Goal: Task Accomplishment & Management: Complete application form

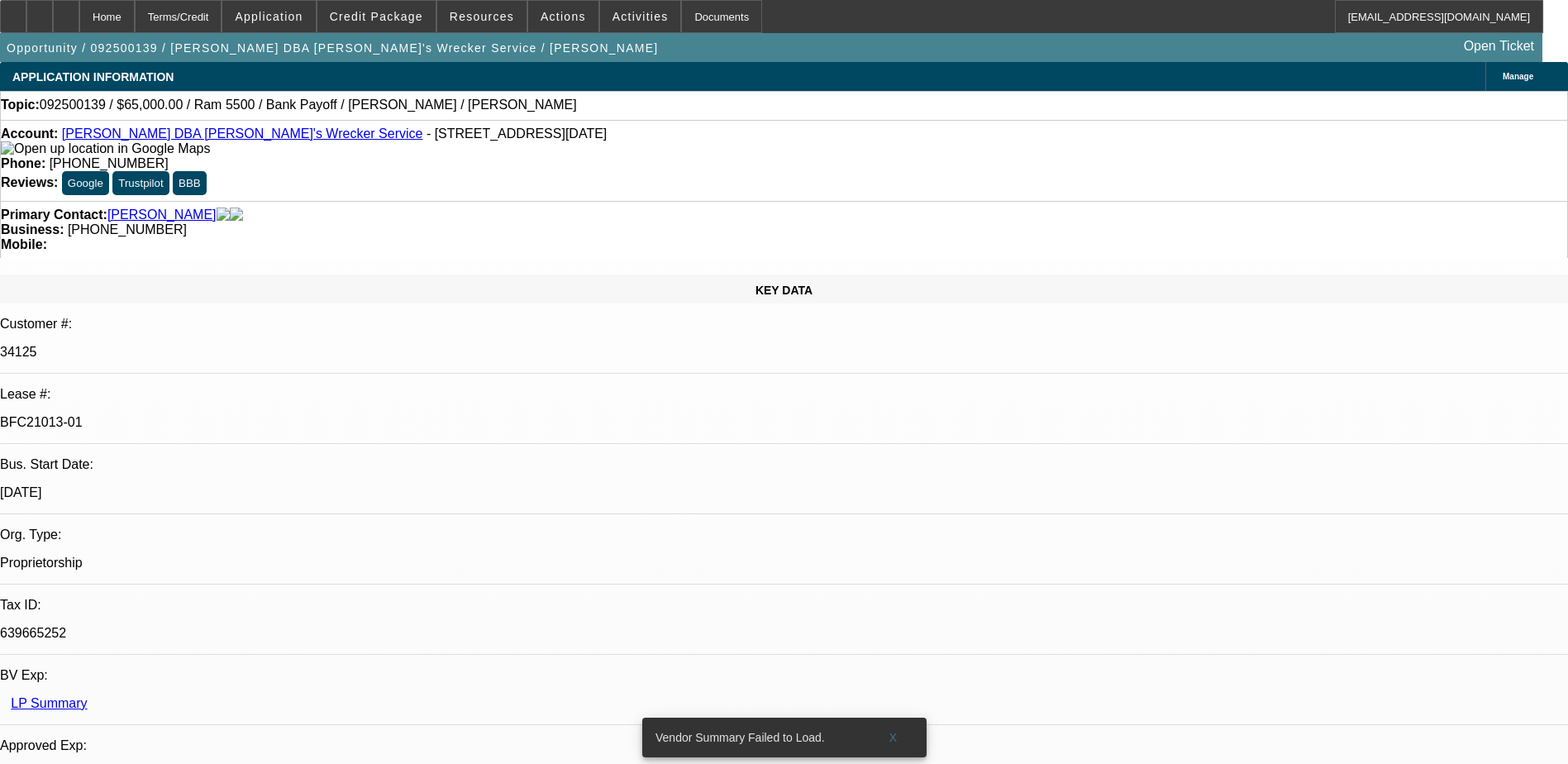
select select "0"
select select "6"
select select "0"
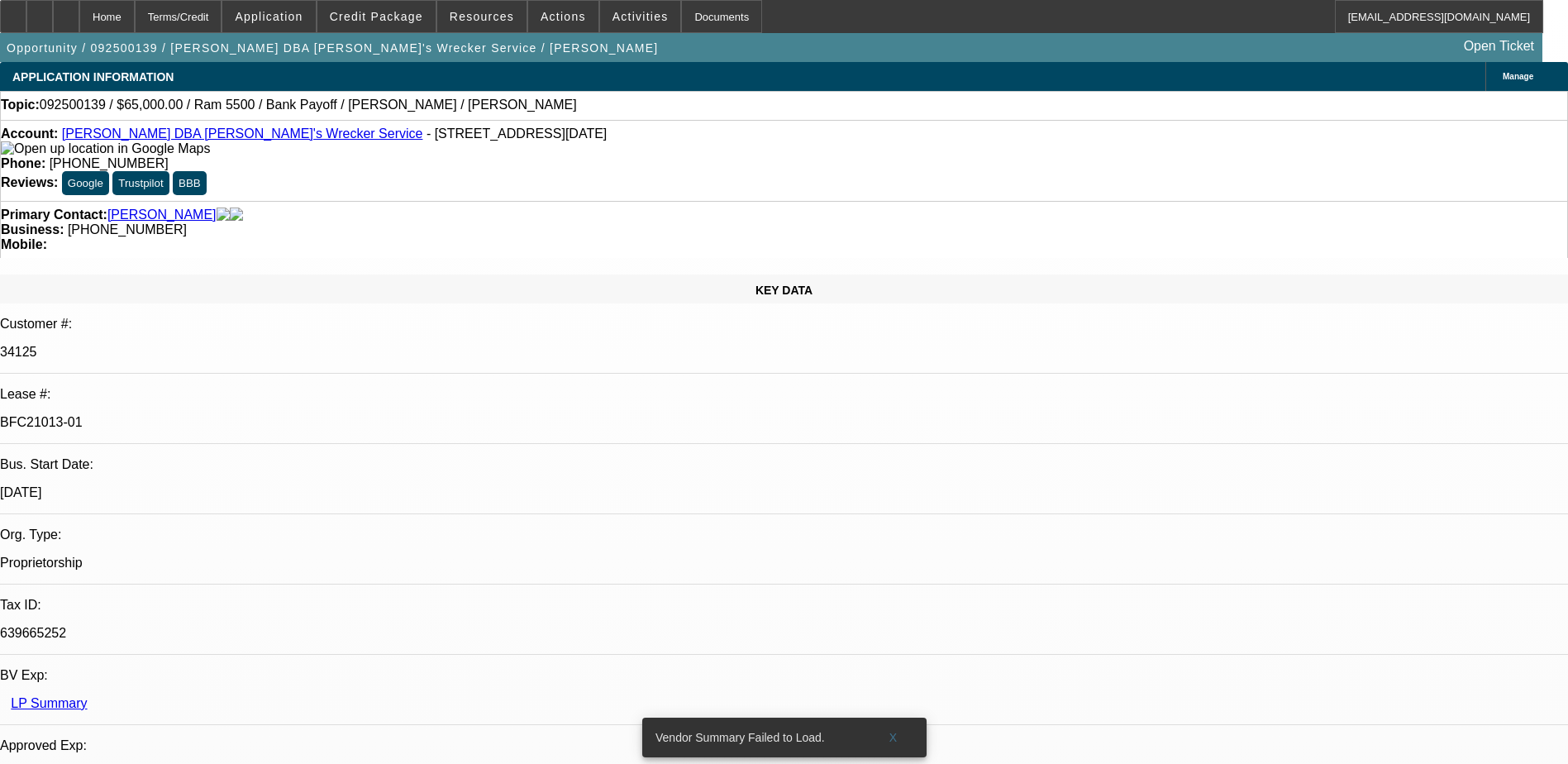
select select "0"
select select "6"
select select "0"
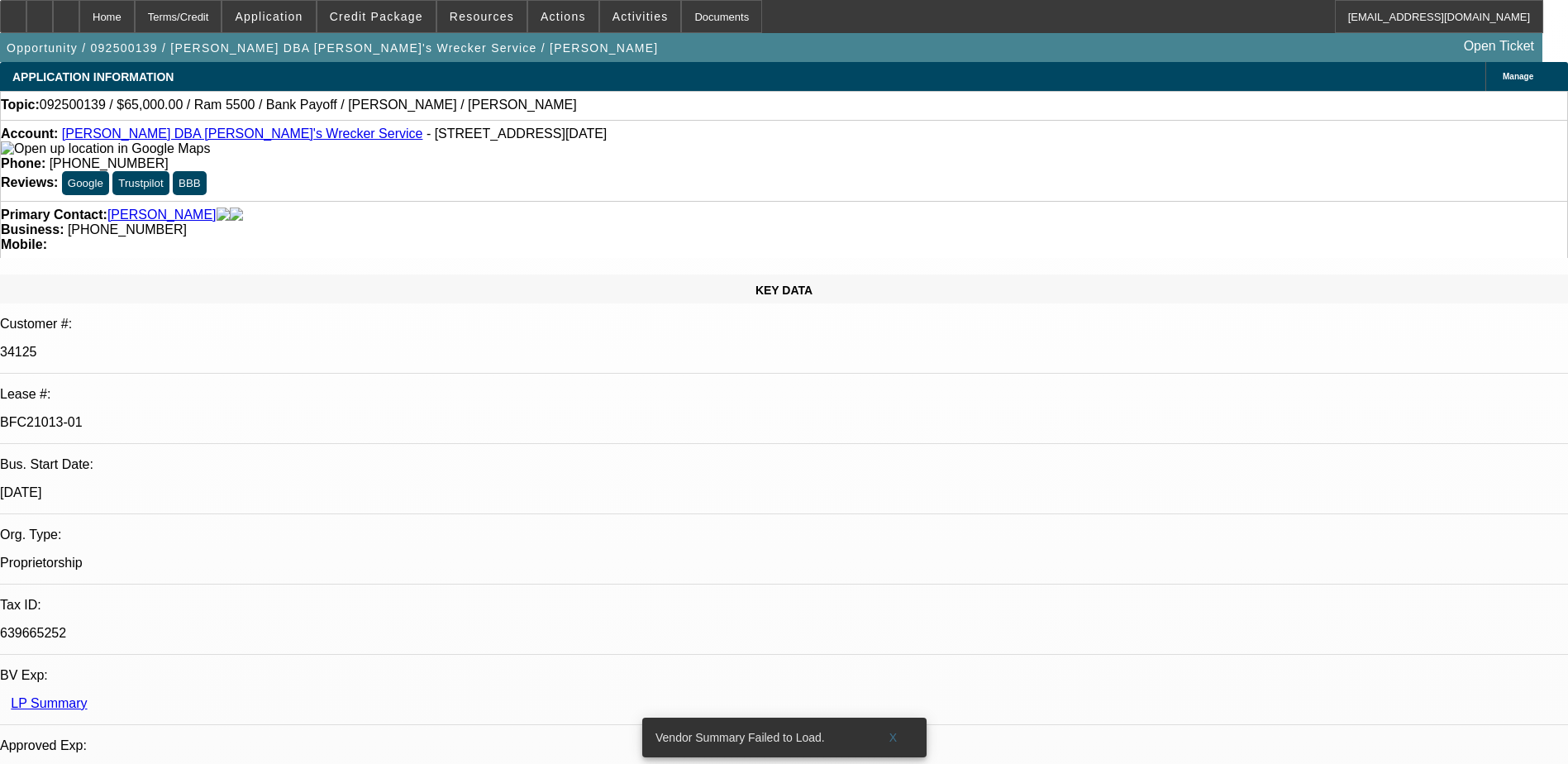
select select "0"
select select "6"
select select "0"
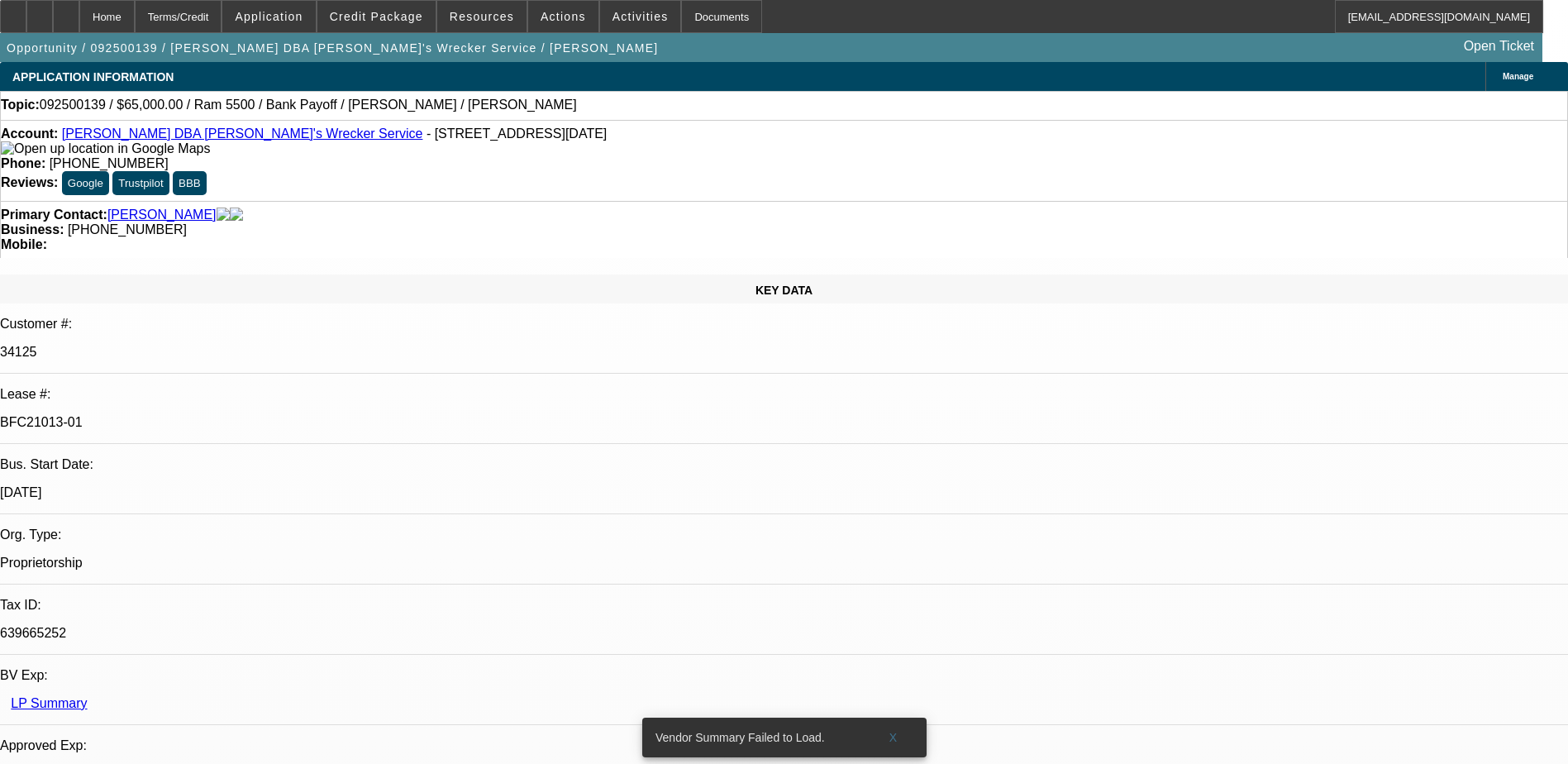
select select "6"
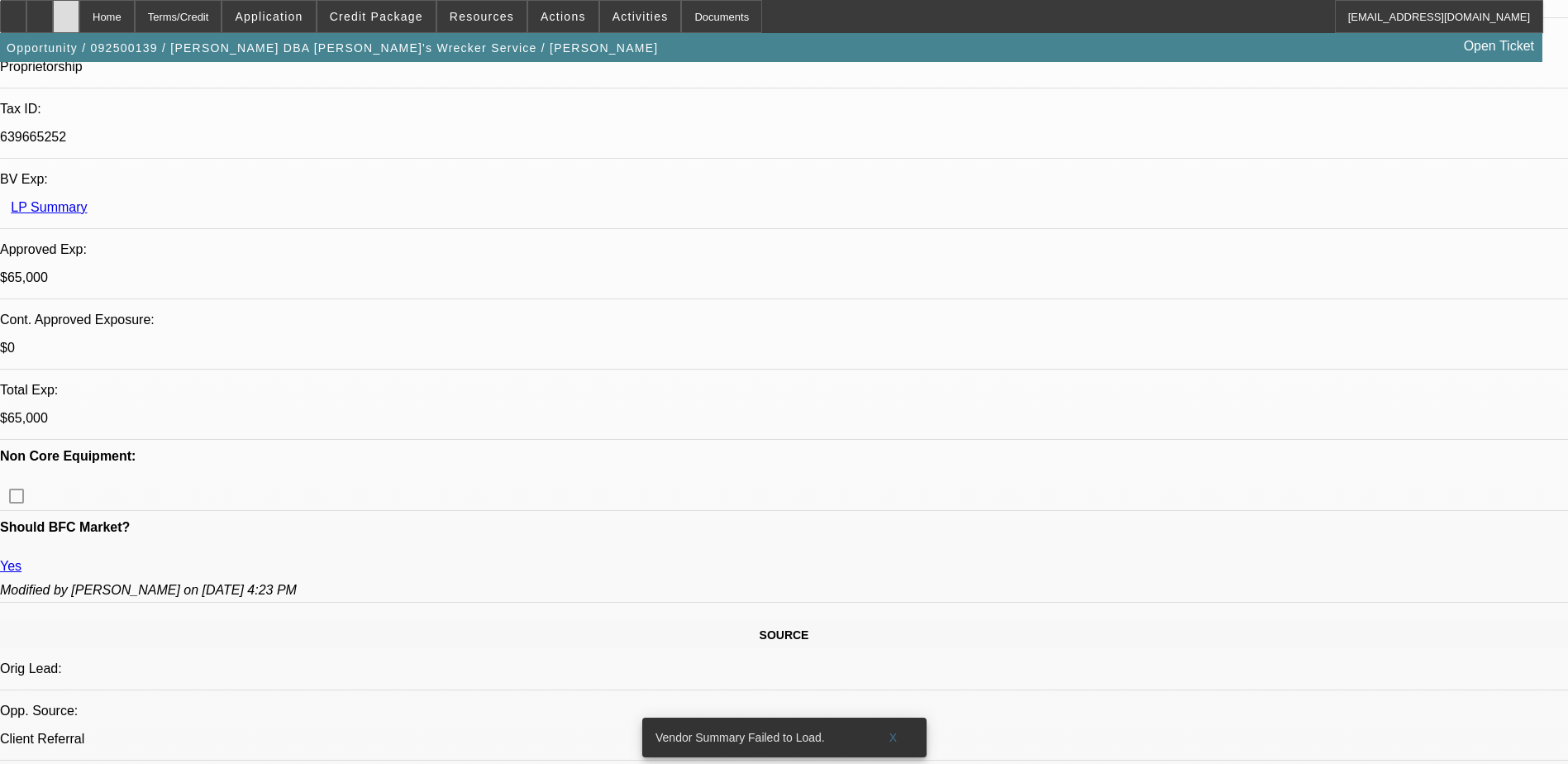
click at [79, 22] on div at bounding box center [67, 16] width 27 height 33
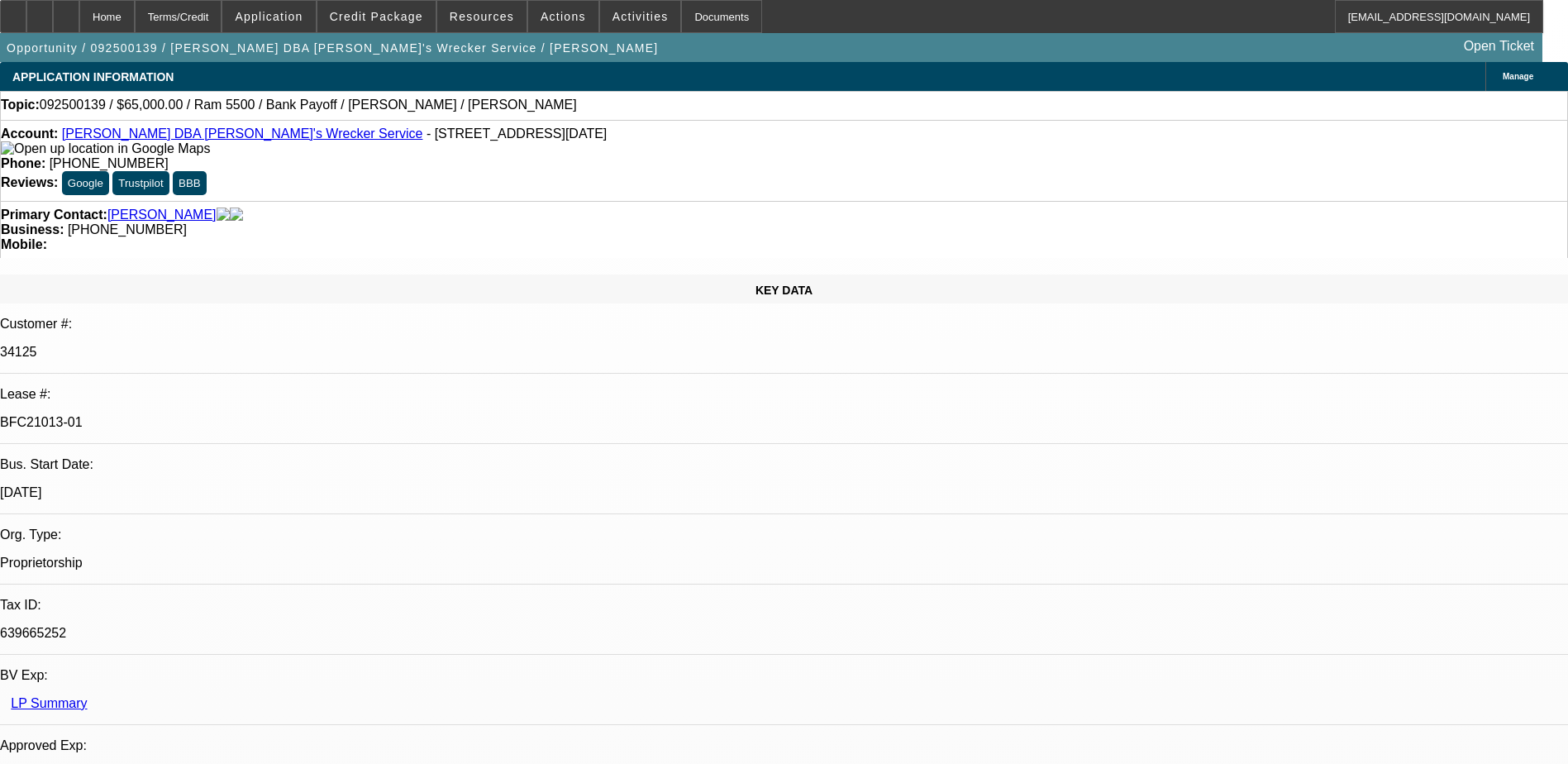
select select "0"
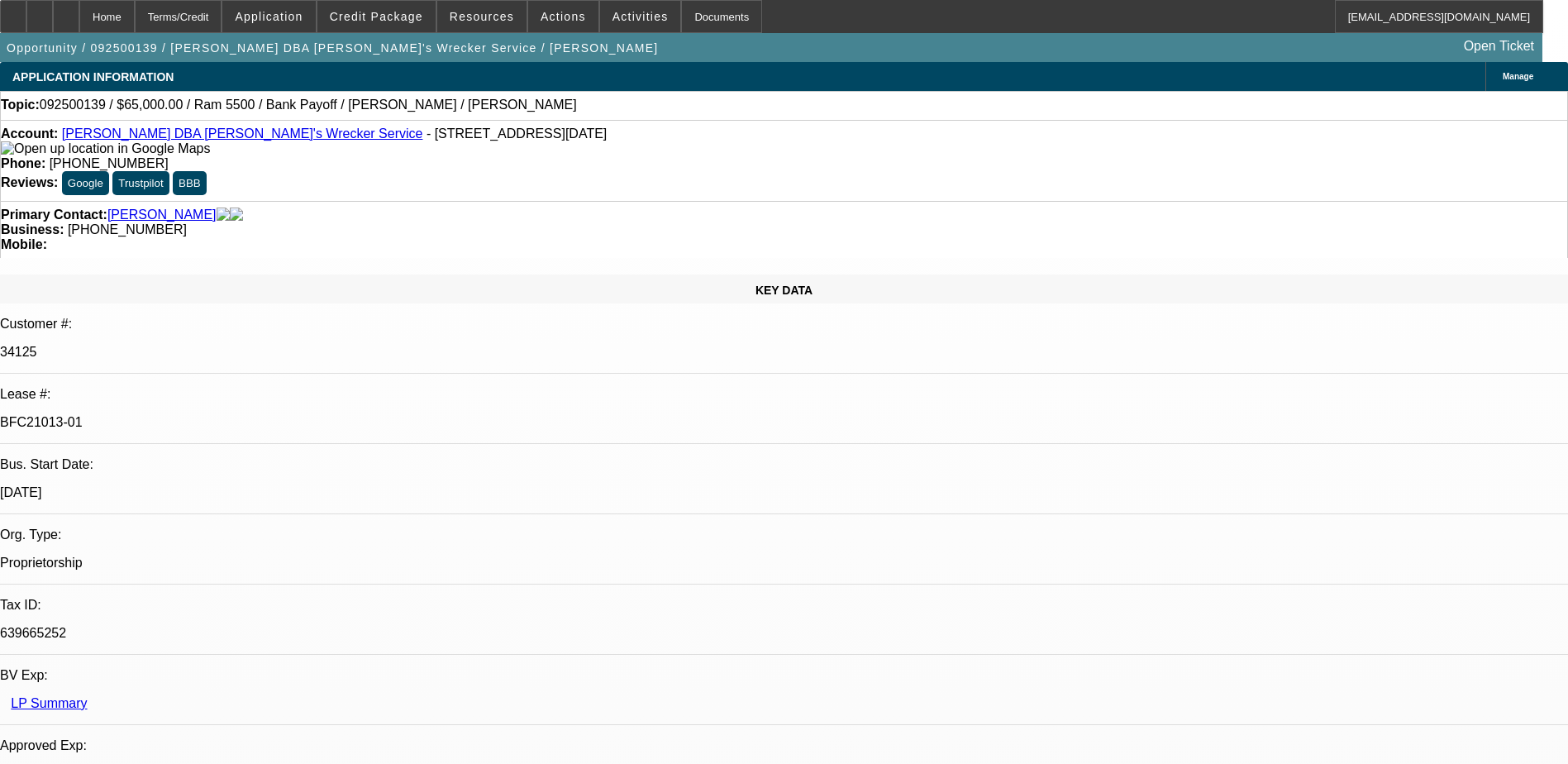
select select "0"
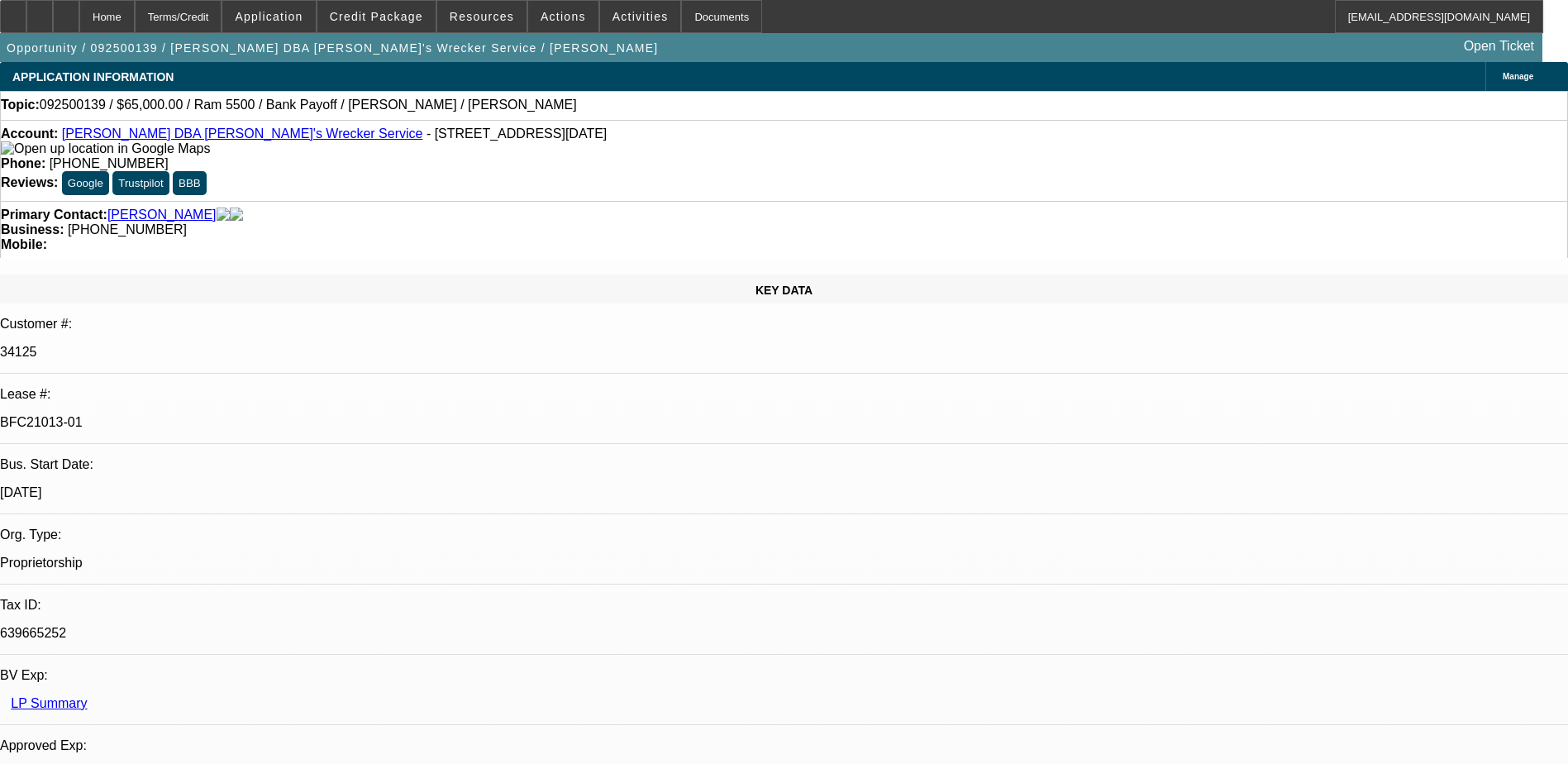
select select "0"
select select "1"
select select "6"
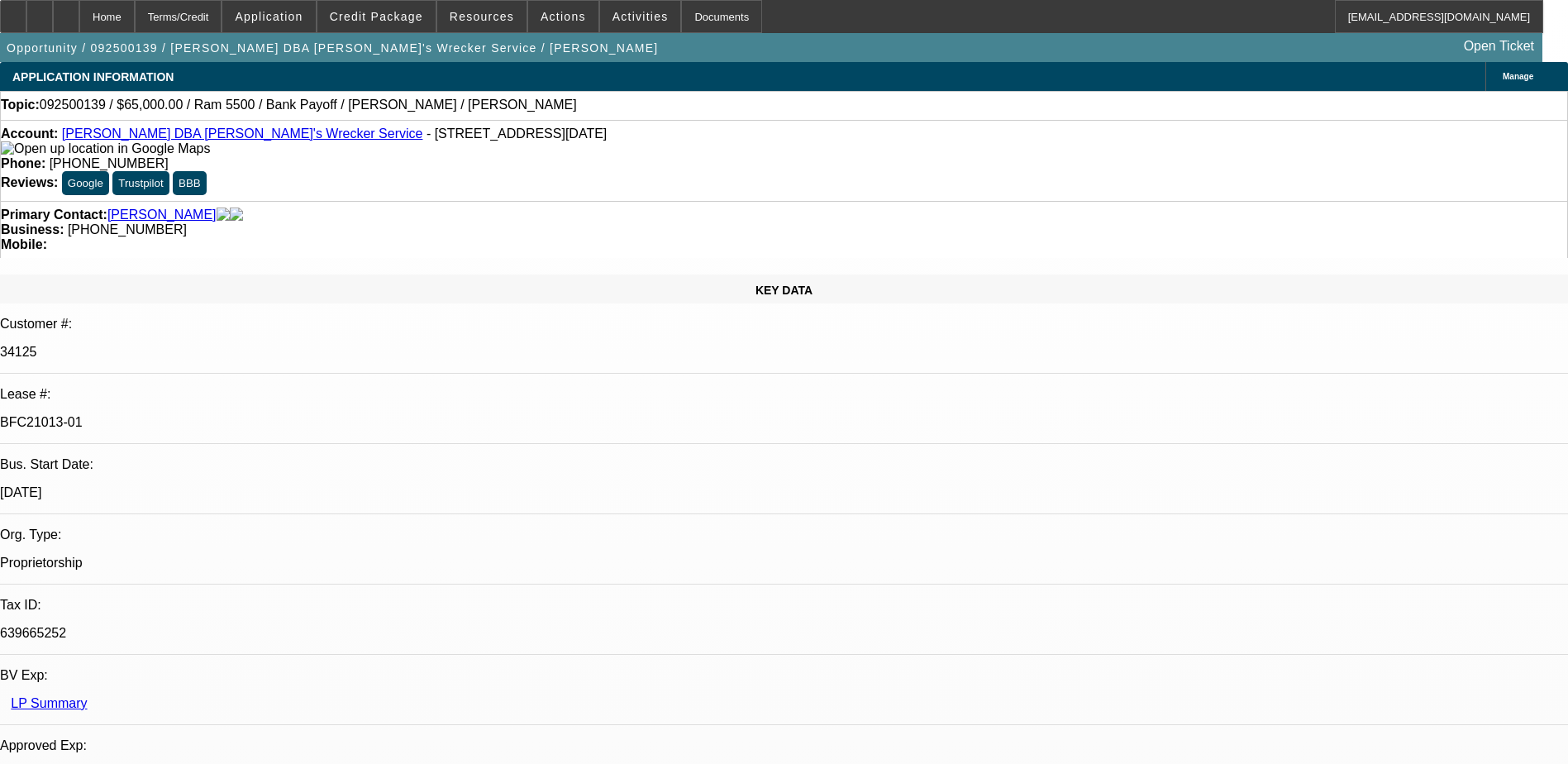
select select "1"
select select "6"
select select "1"
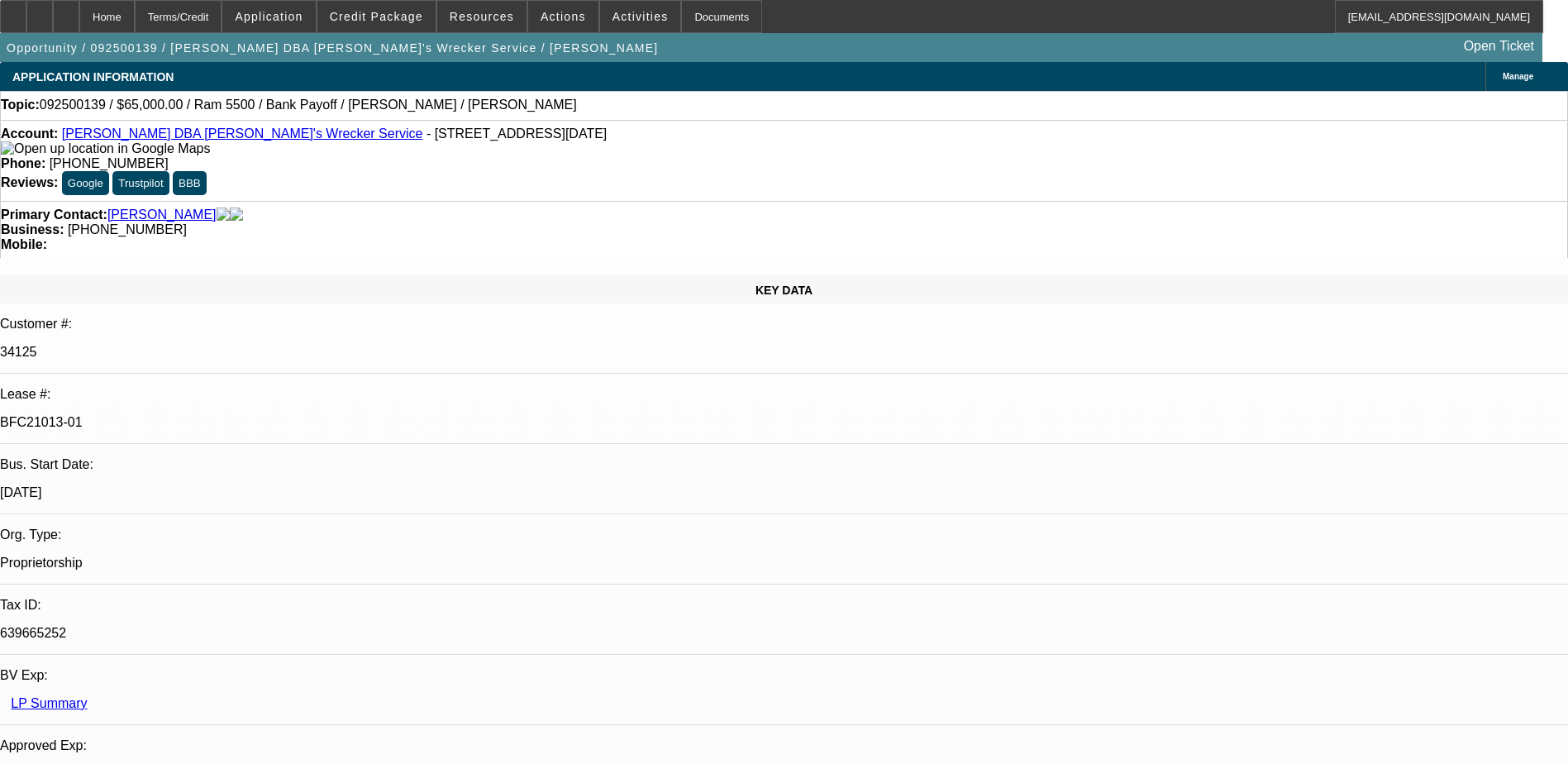
select select "6"
select select "1"
select select "6"
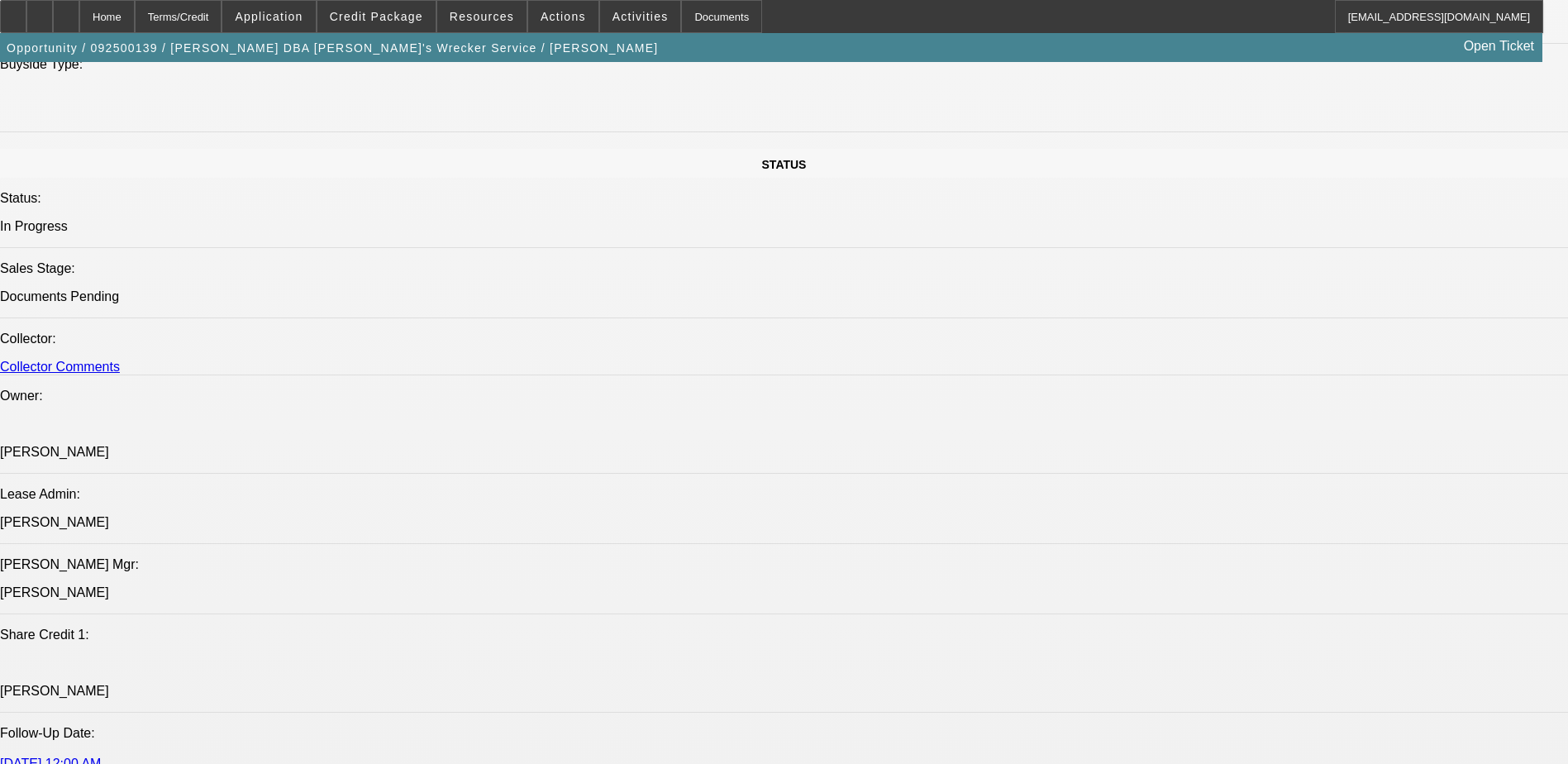
scroll to position [1655, 0]
